Goal: Find contact information: Find contact information

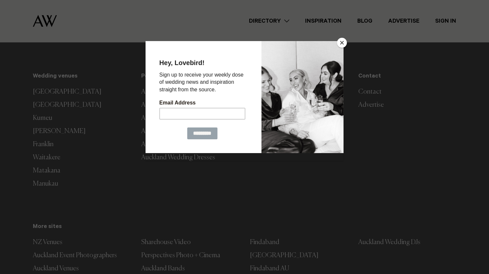
scroll to position [2005, 0]
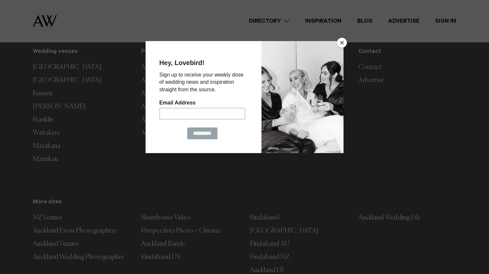
drag, startPoint x: 491, startPoint y: 22, endPoint x: 492, endPoint y: 281, distance: 258.7
click at [341, 39] on button "Close" at bounding box center [342, 43] width 10 height 10
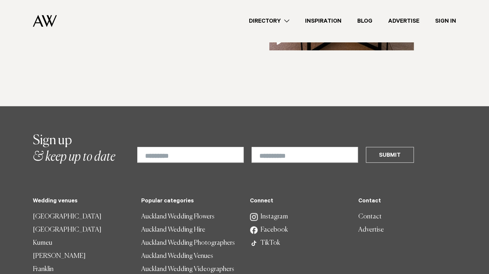
scroll to position [1852, 0]
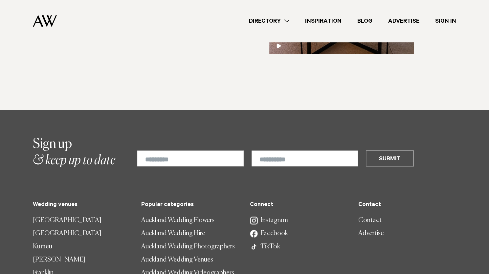
click at [365, 214] on link "Contact" at bounding box center [407, 220] width 98 height 13
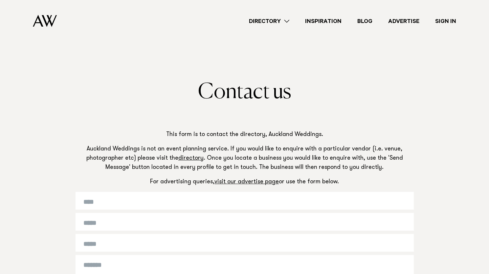
scroll to position [7, 0]
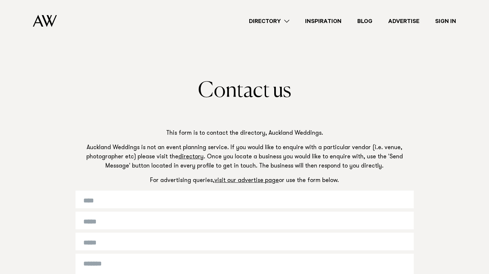
click at [284, 23] on link "Directory" at bounding box center [269, 21] width 56 height 9
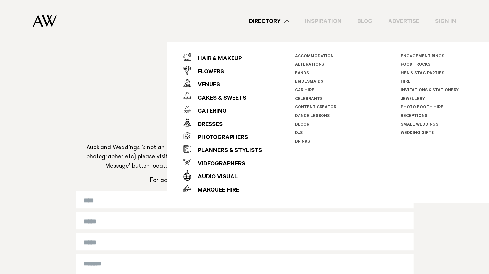
drag, startPoint x: 0, startPoint y: 0, endPoint x: 127, endPoint y: 37, distance: 132.1
click at [127, 37] on div "Directory Hair & Makeup Flowers Venues Cakes & Sweets" at bounding box center [259, 21] width 394 height 42
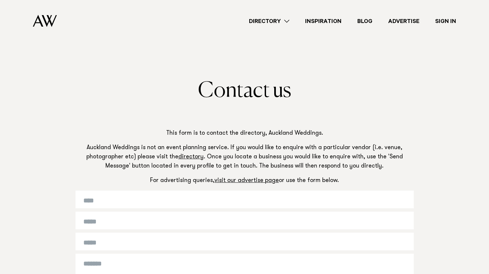
click at [43, 24] on img at bounding box center [45, 21] width 24 height 12
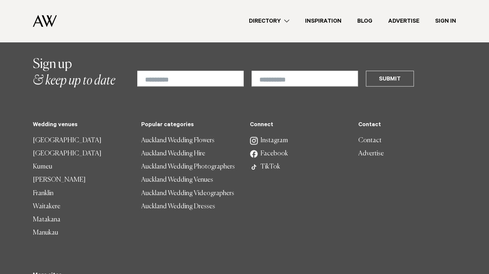
scroll to position [2018, 0]
